Goal: Transaction & Acquisition: Purchase product/service

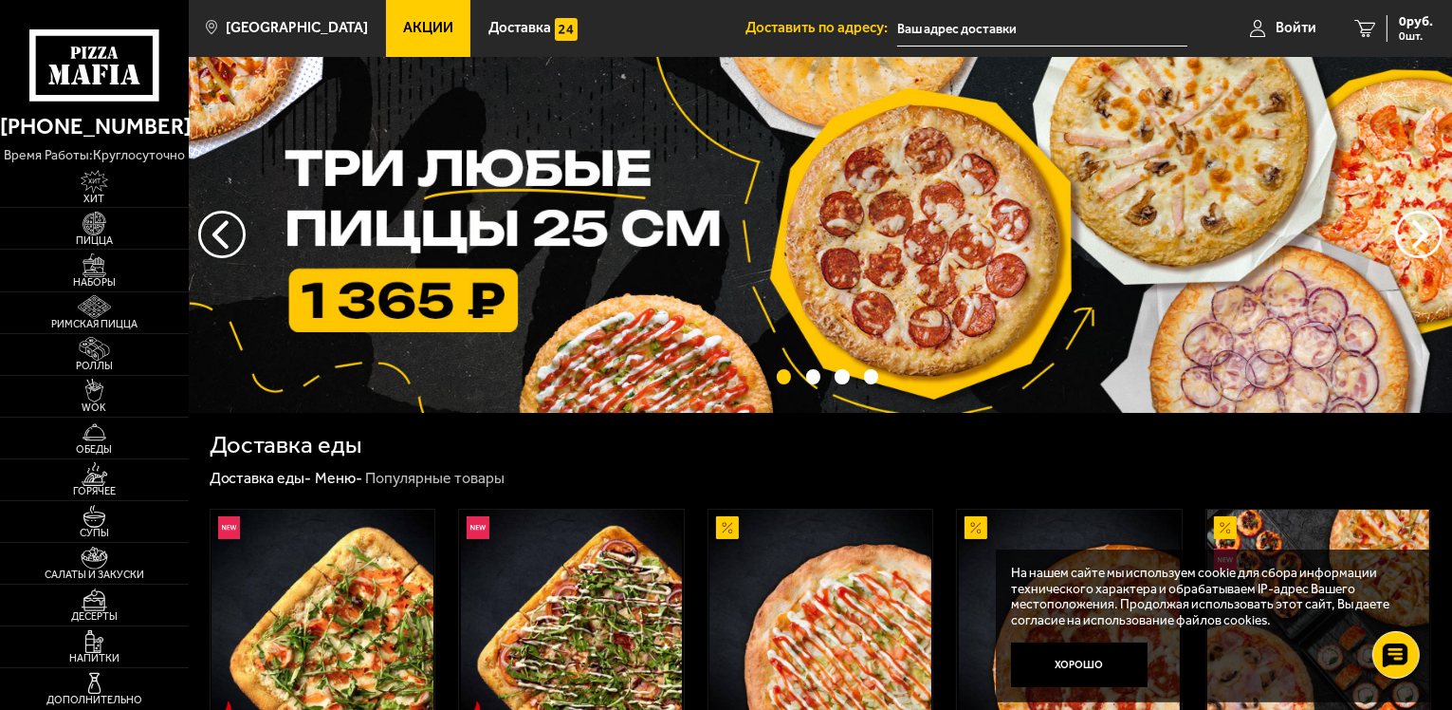
click at [964, 29] on input "text" at bounding box center [1042, 28] width 290 height 35
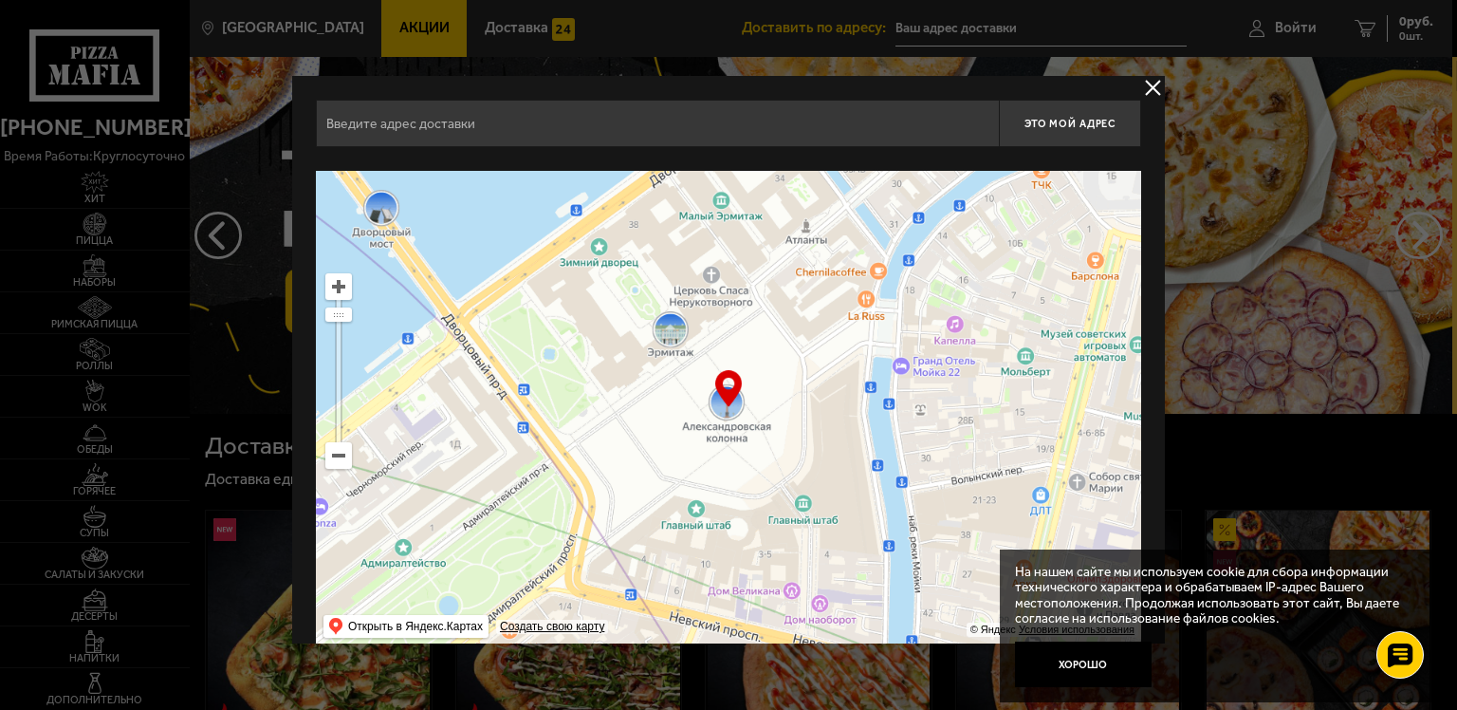
click at [880, 129] on input "text" at bounding box center [657, 123] width 683 height 47
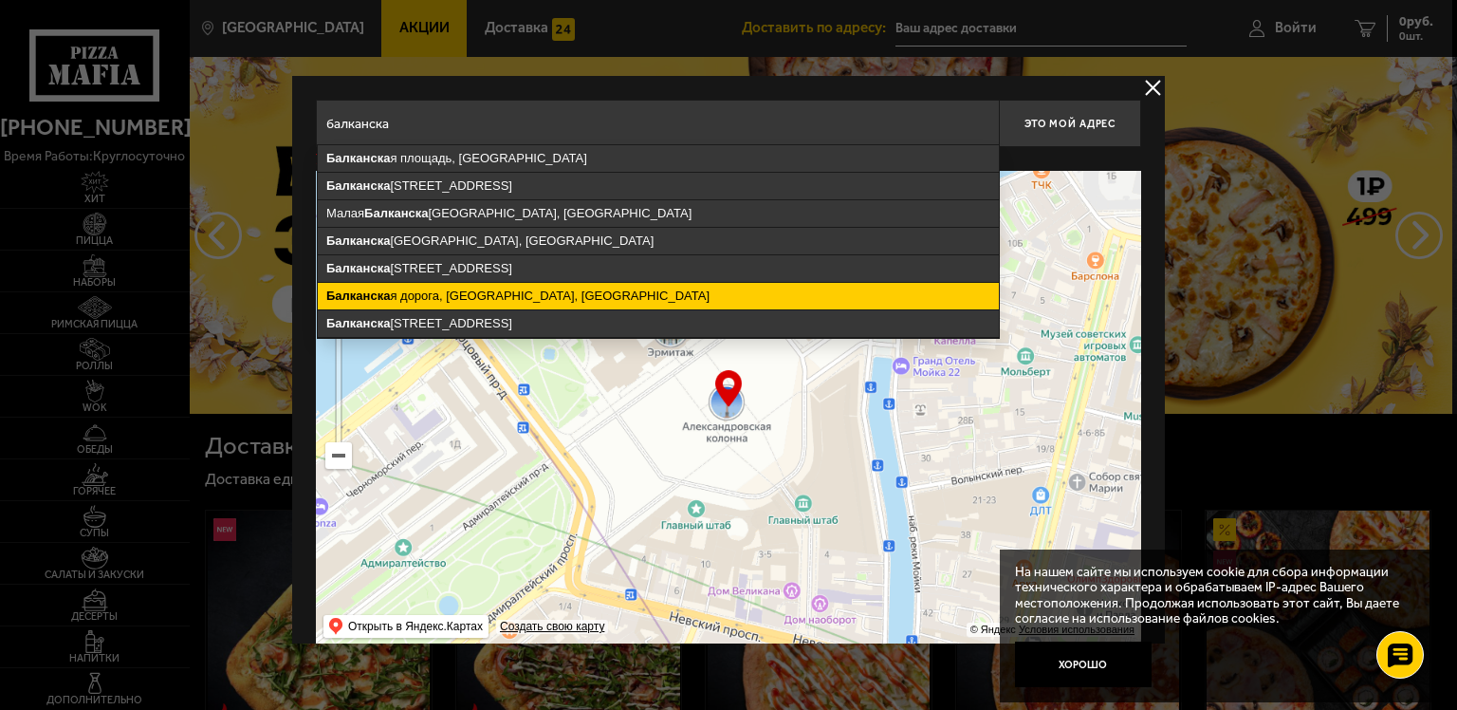
click at [540, 295] on ymaps "Балканска я дорога, [GEOGRAPHIC_DATA], [GEOGRAPHIC_DATA]" at bounding box center [658, 296] width 681 height 27
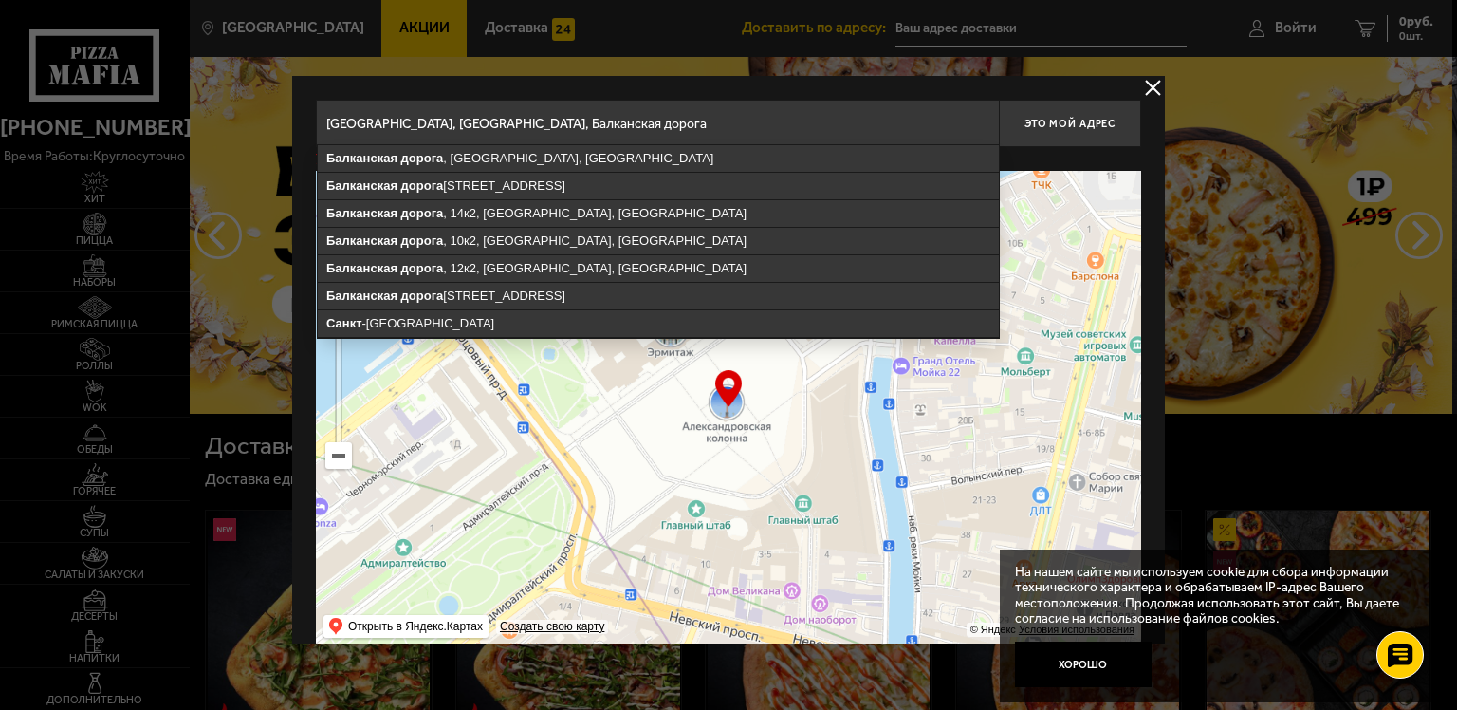
click at [702, 133] on input "[GEOGRAPHIC_DATA], [GEOGRAPHIC_DATA], Балканская дорога" at bounding box center [657, 123] width 683 height 47
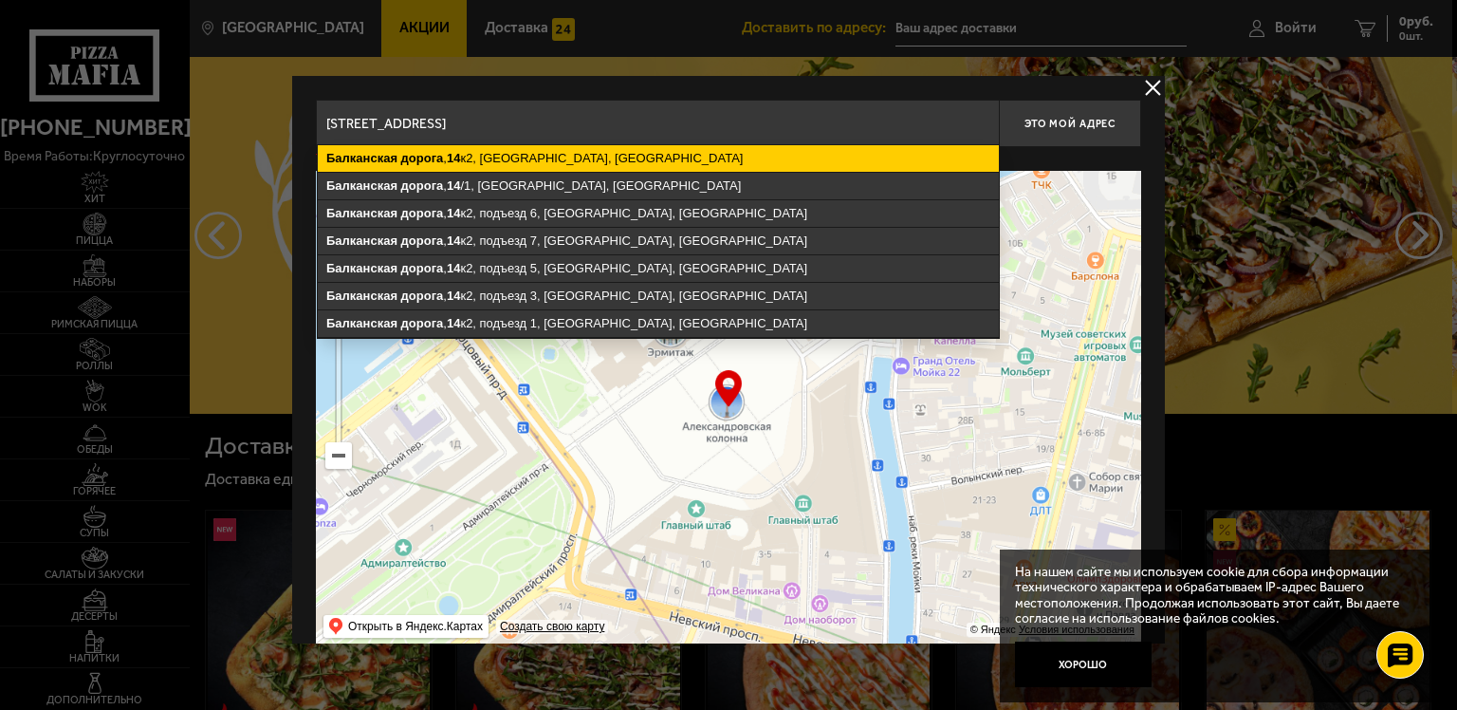
click at [581, 154] on ymaps "[STREET_ADDRESS]" at bounding box center [658, 158] width 681 height 27
type input "[STREET_ADDRESS]"
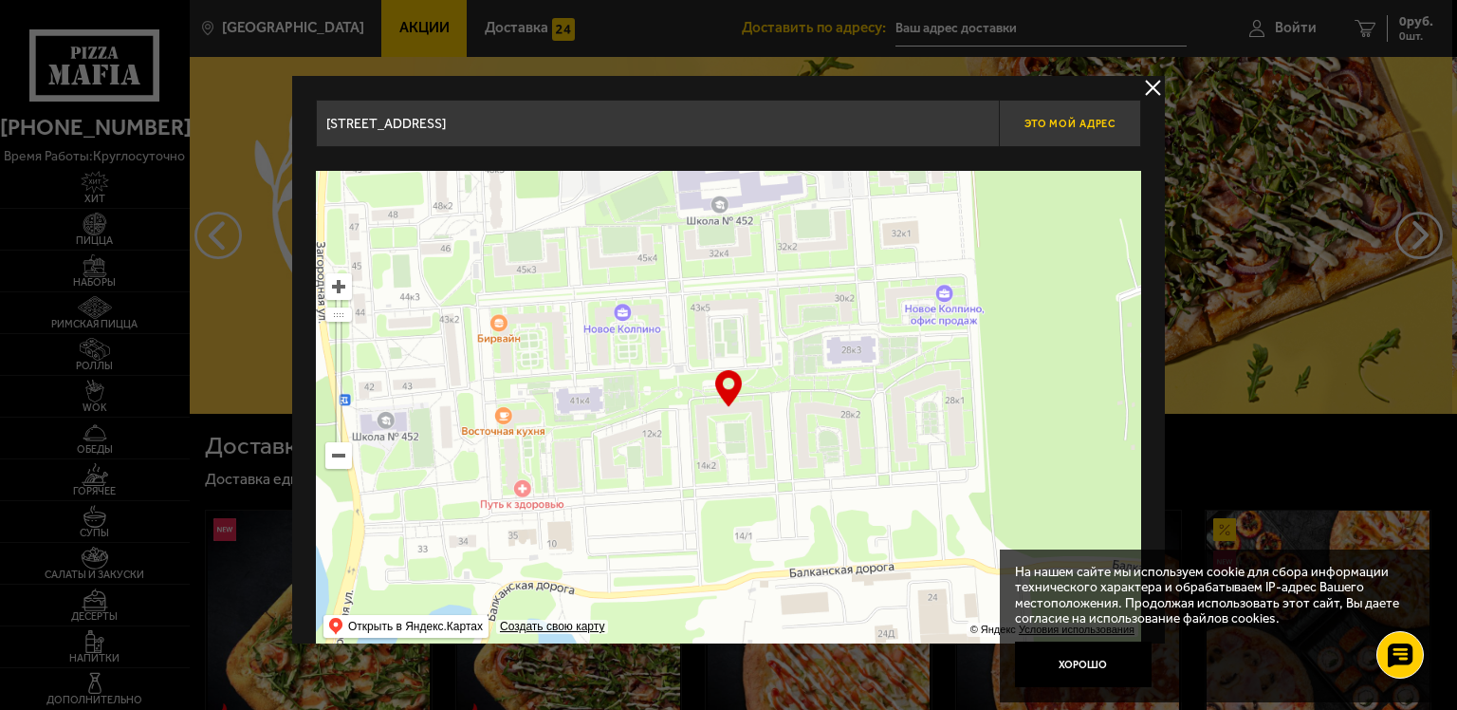
click at [1094, 129] on button "Это мой адрес" at bounding box center [1070, 123] width 142 height 47
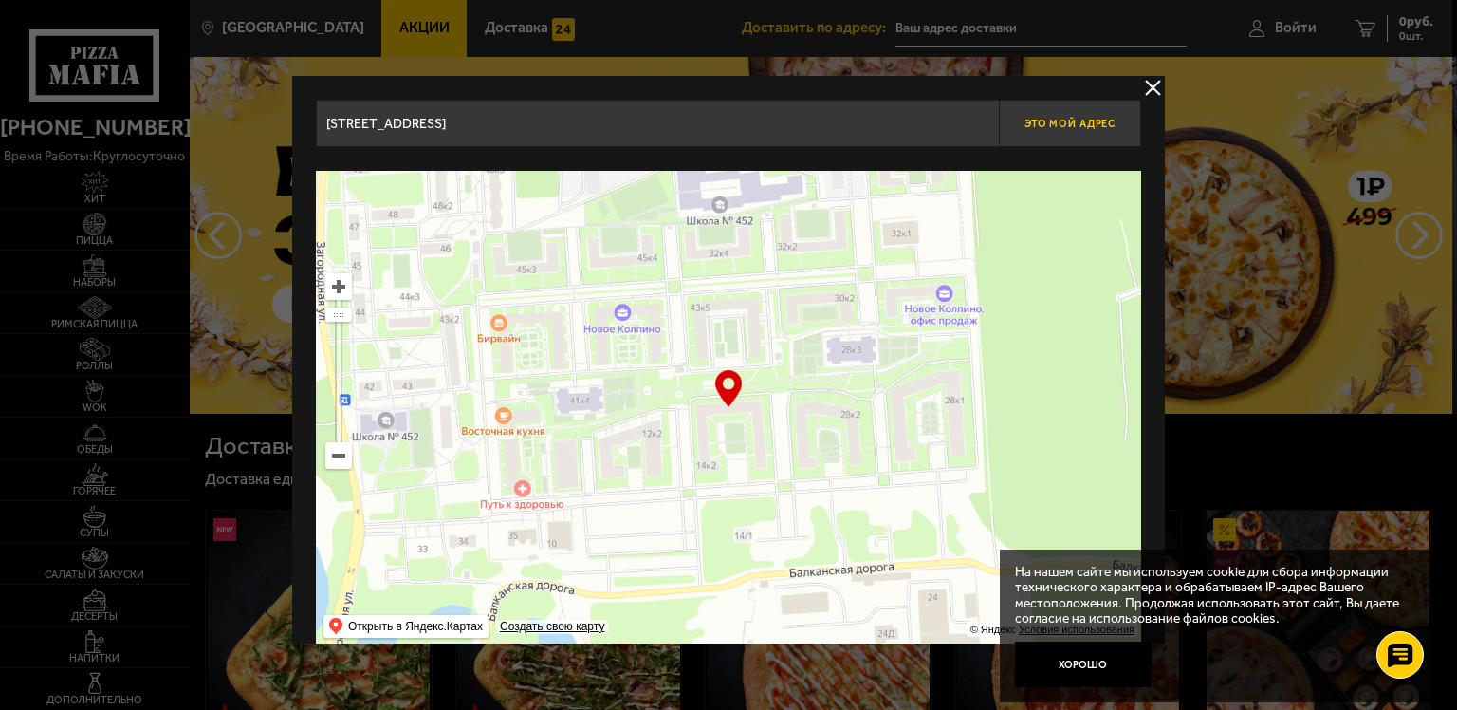
type input "[STREET_ADDRESS]"
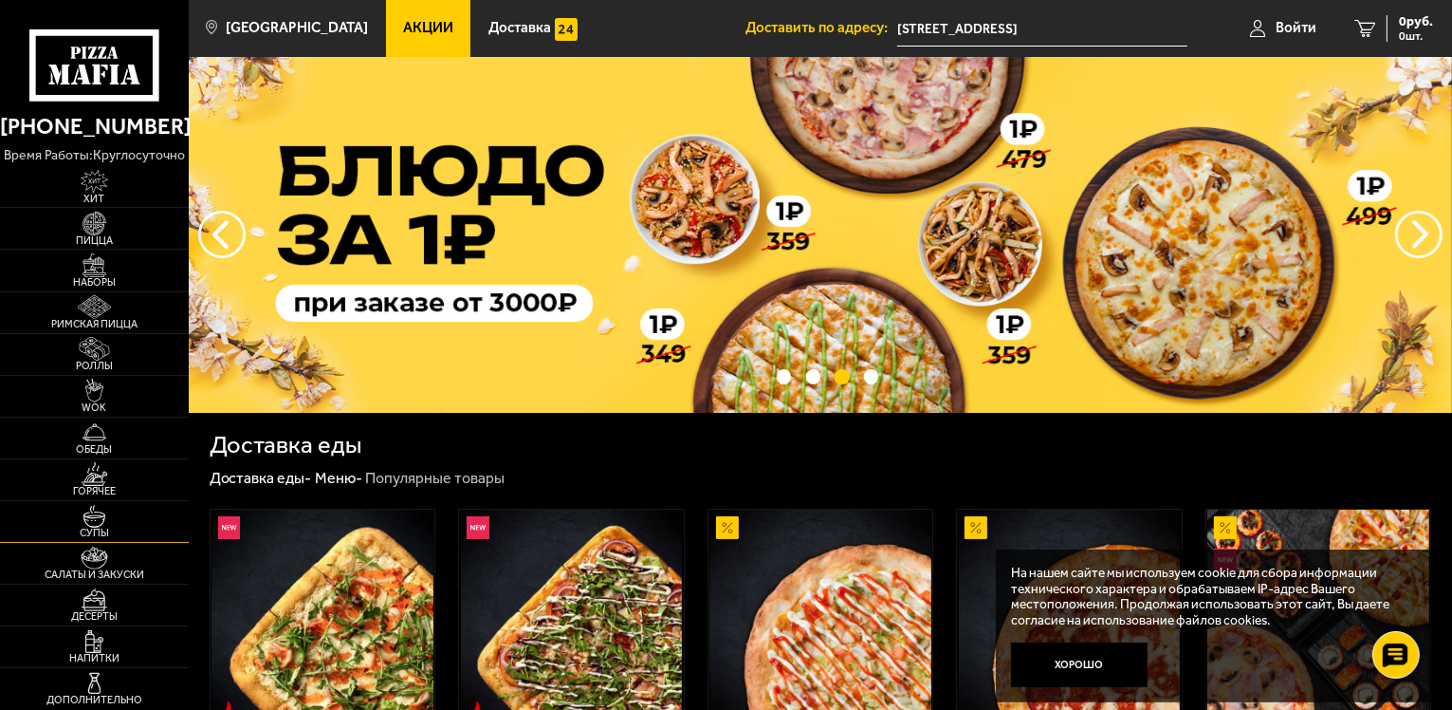
click at [95, 514] on img at bounding box center [94, 517] width 58 height 24
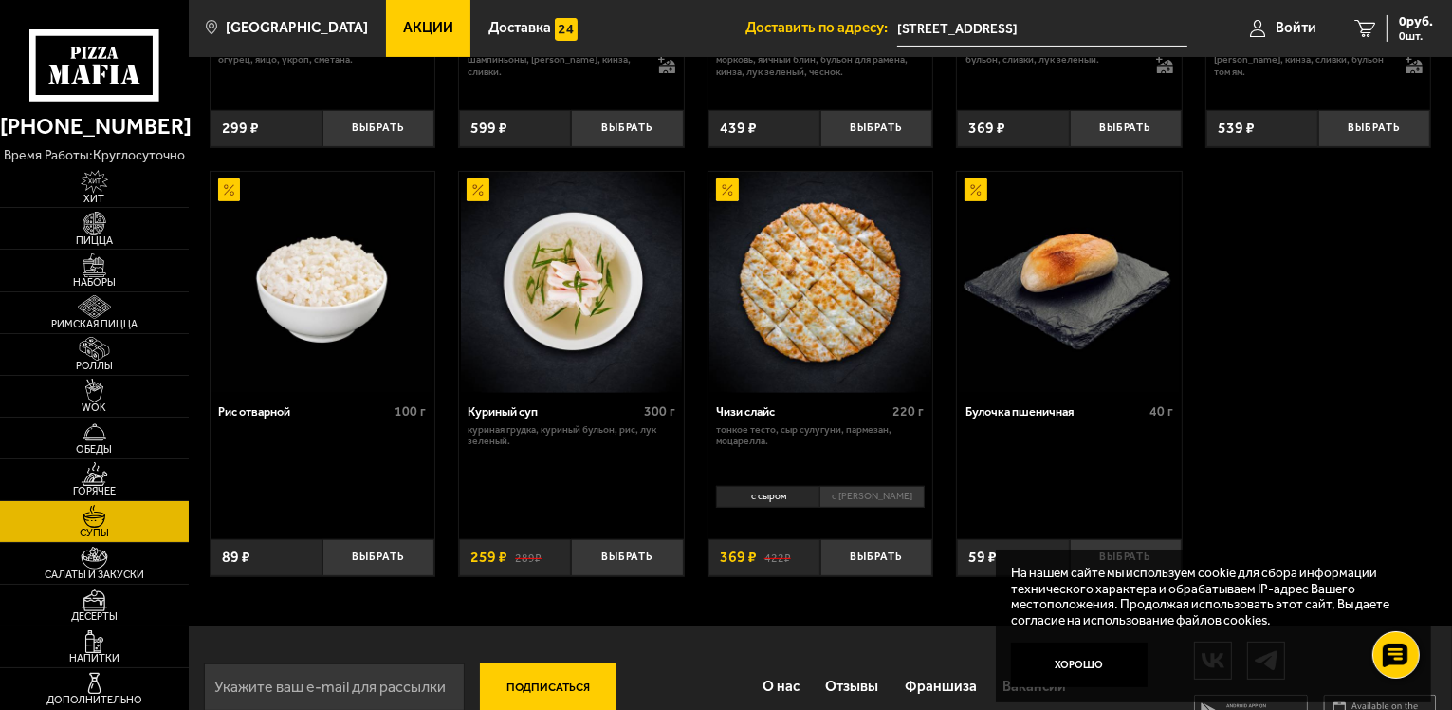
scroll to position [543, 0]
click at [97, 395] on img at bounding box center [94, 391] width 58 height 24
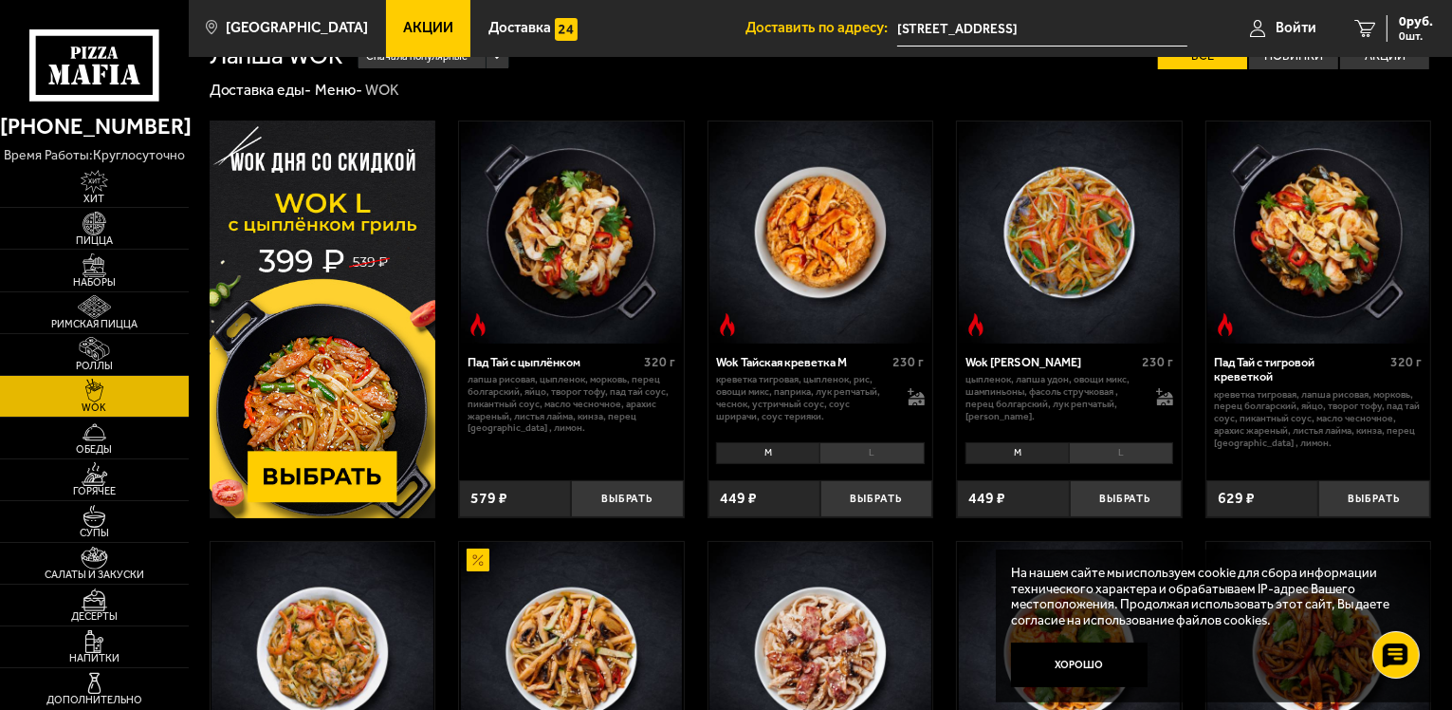
scroll to position [40, 0]
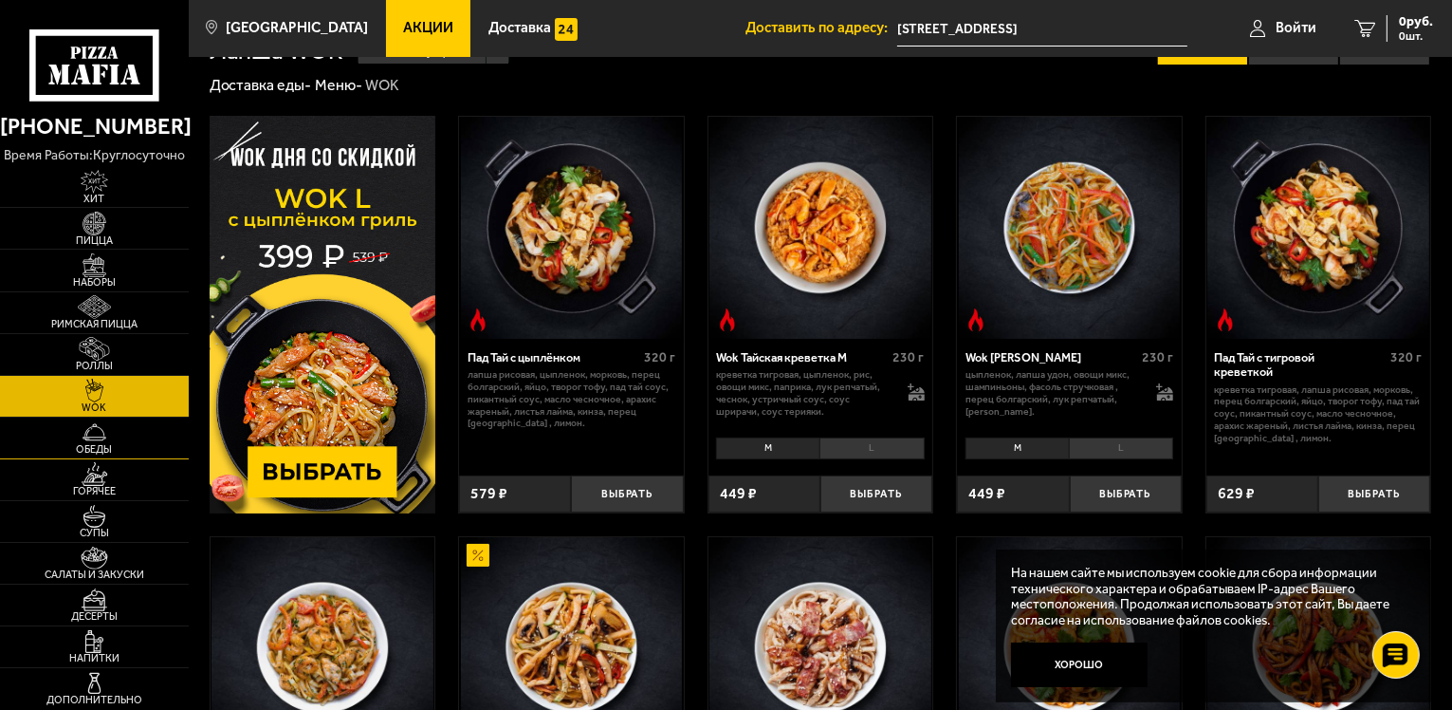
click at [89, 444] on span "Обеды" at bounding box center [94, 449] width 189 height 10
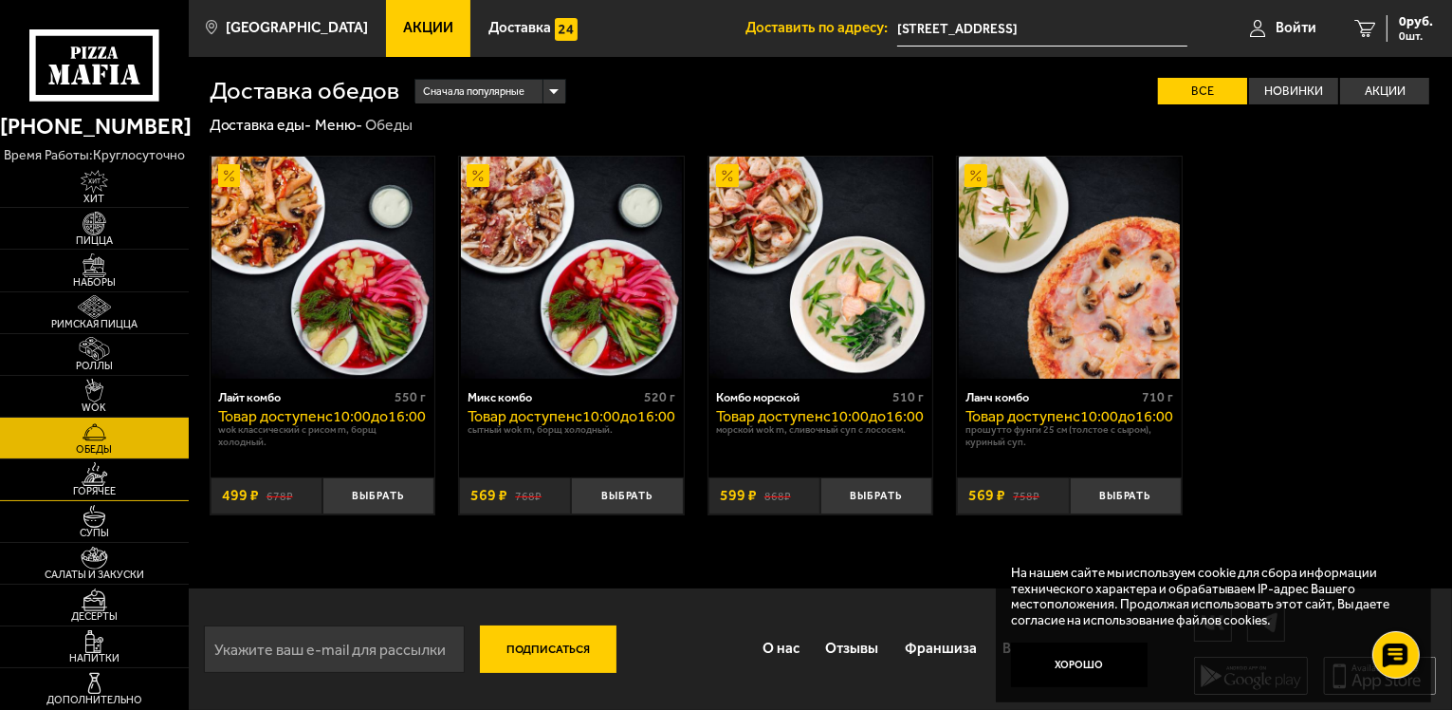
click at [99, 493] on span "Горячее" at bounding box center [94, 491] width 189 height 10
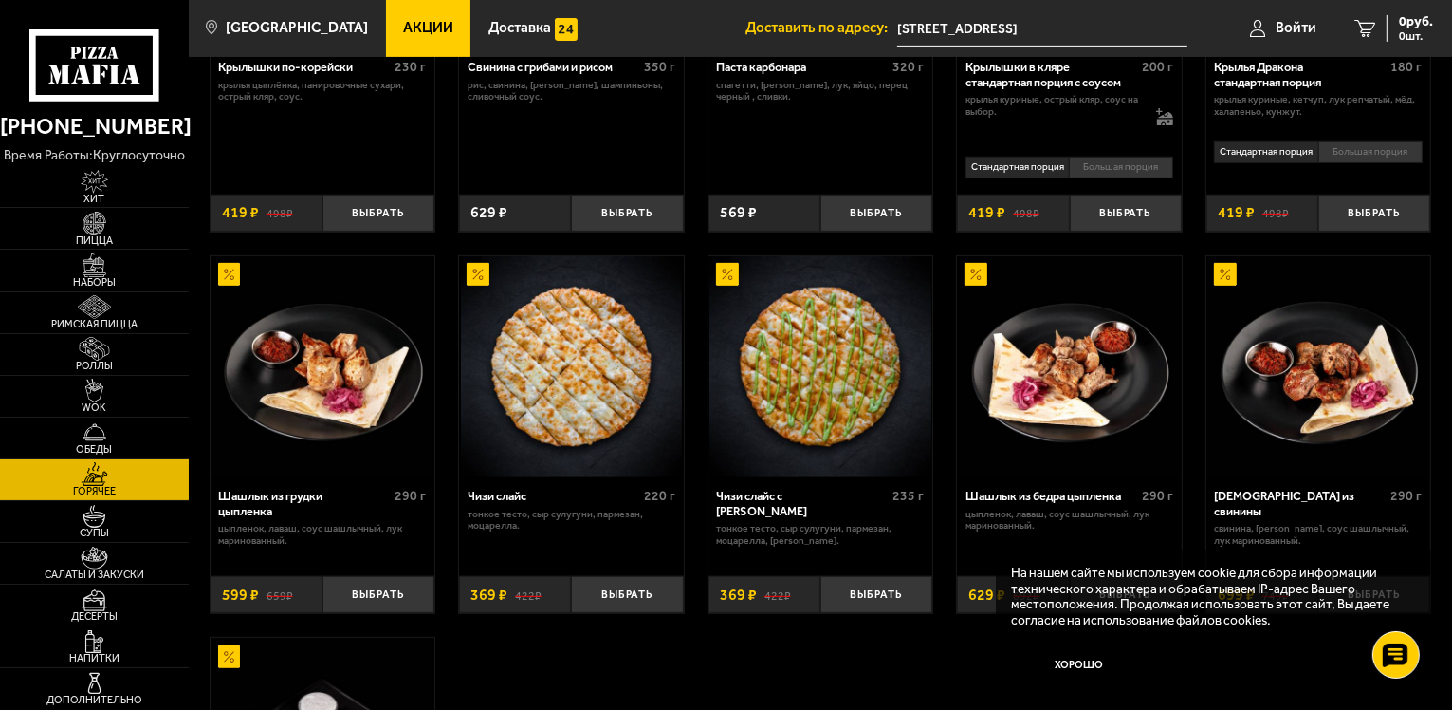
scroll to position [748, 0]
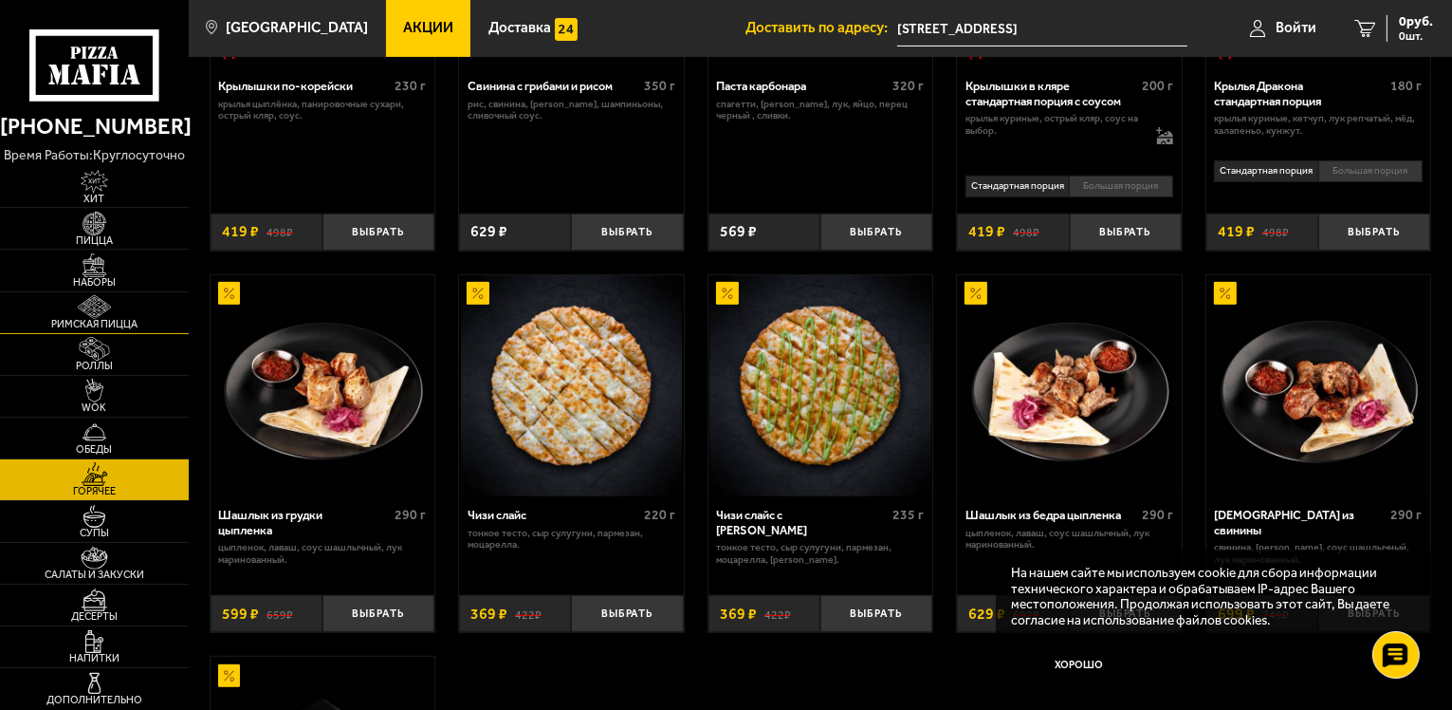
click at [114, 302] on img at bounding box center [94, 307] width 58 height 24
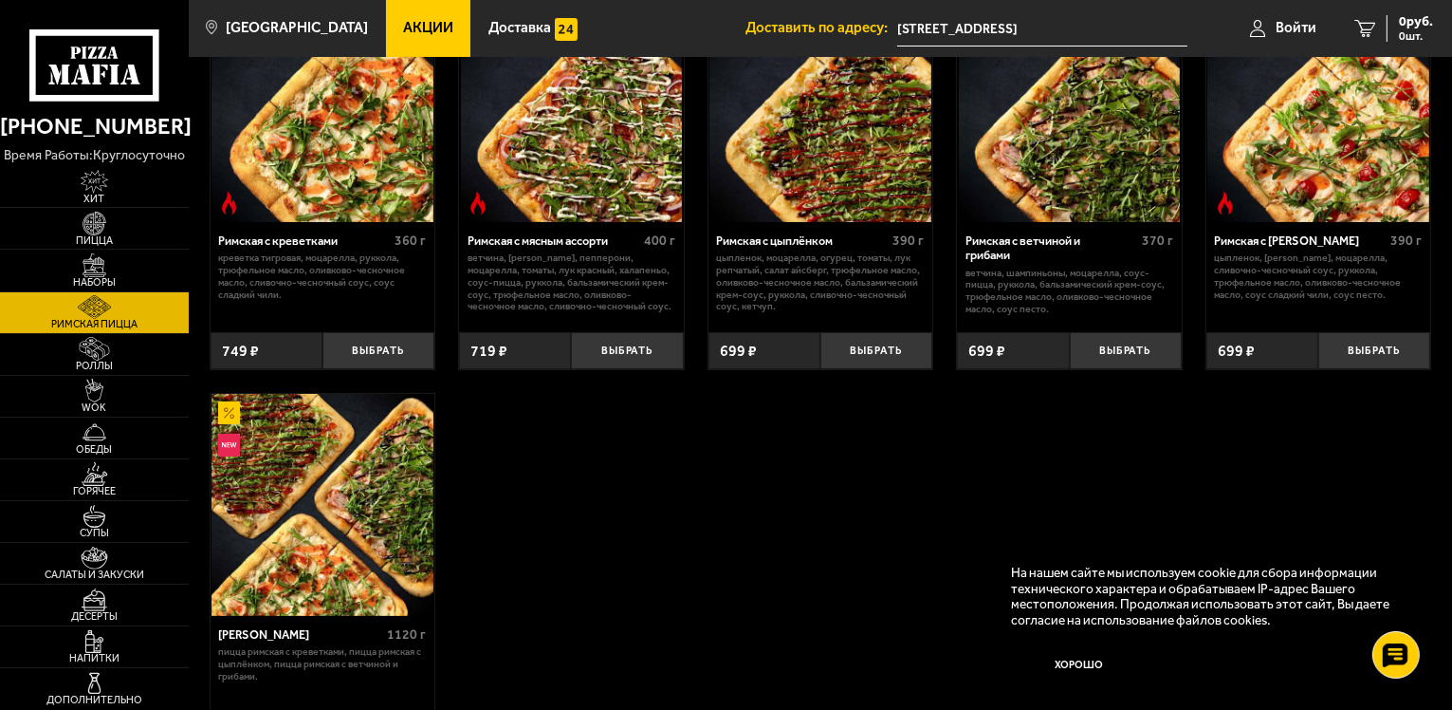
scroll to position [175, 0]
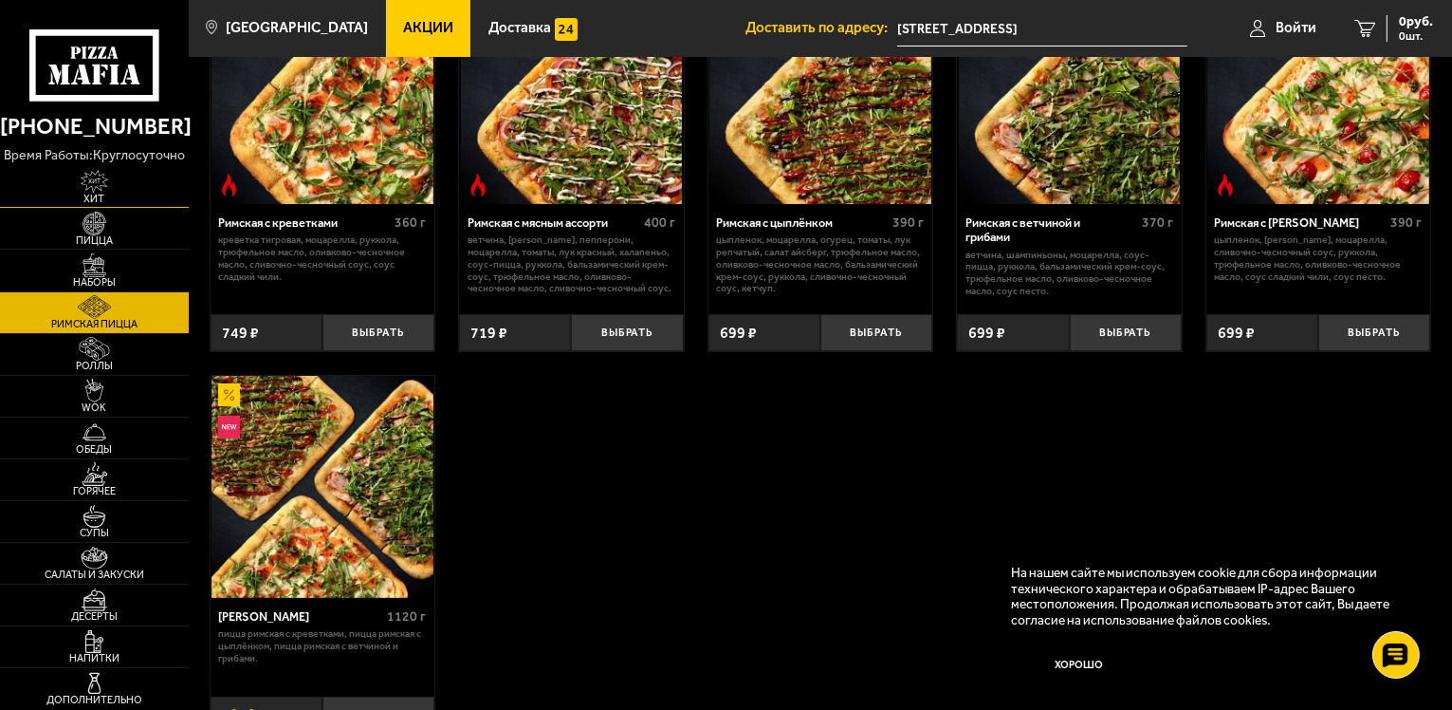
click at [127, 194] on span "Хит" at bounding box center [94, 199] width 189 height 10
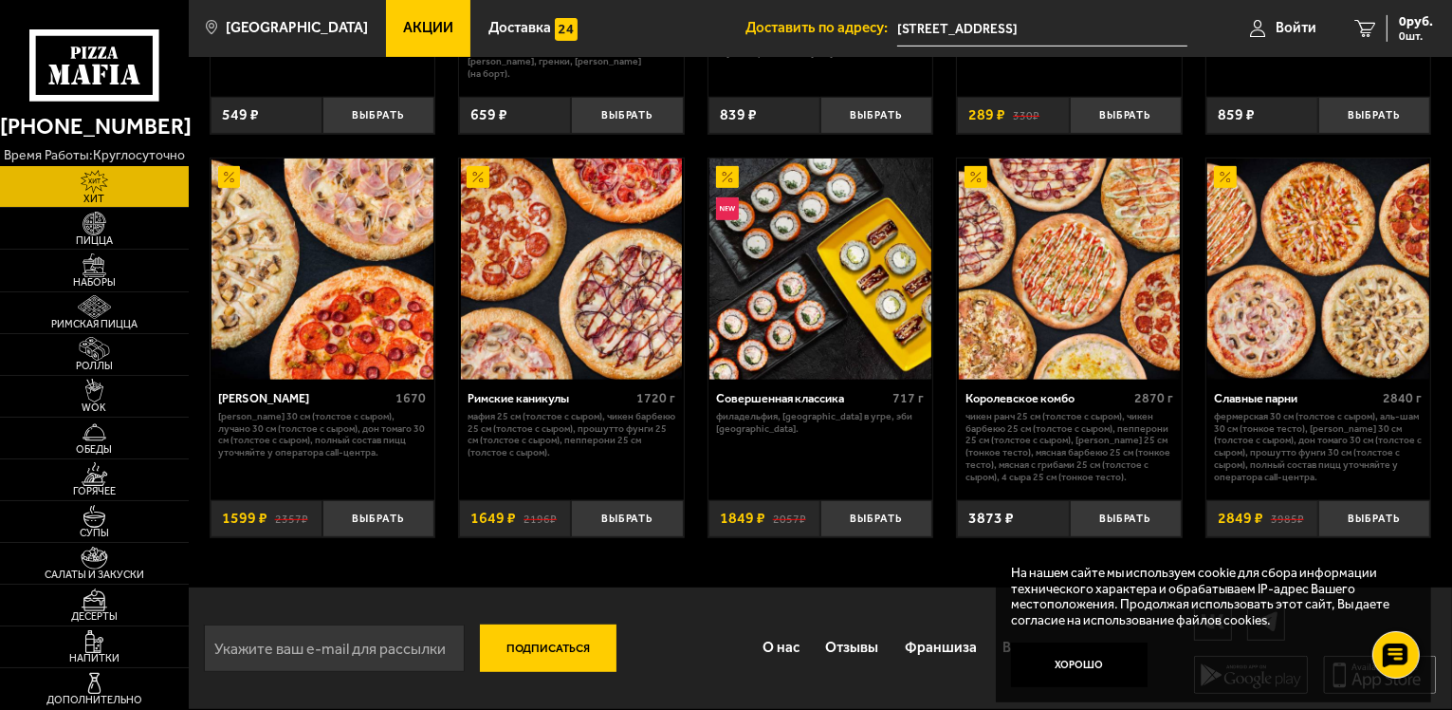
scroll to position [825, 0]
